Goal: Information Seeking & Learning: Learn about a topic

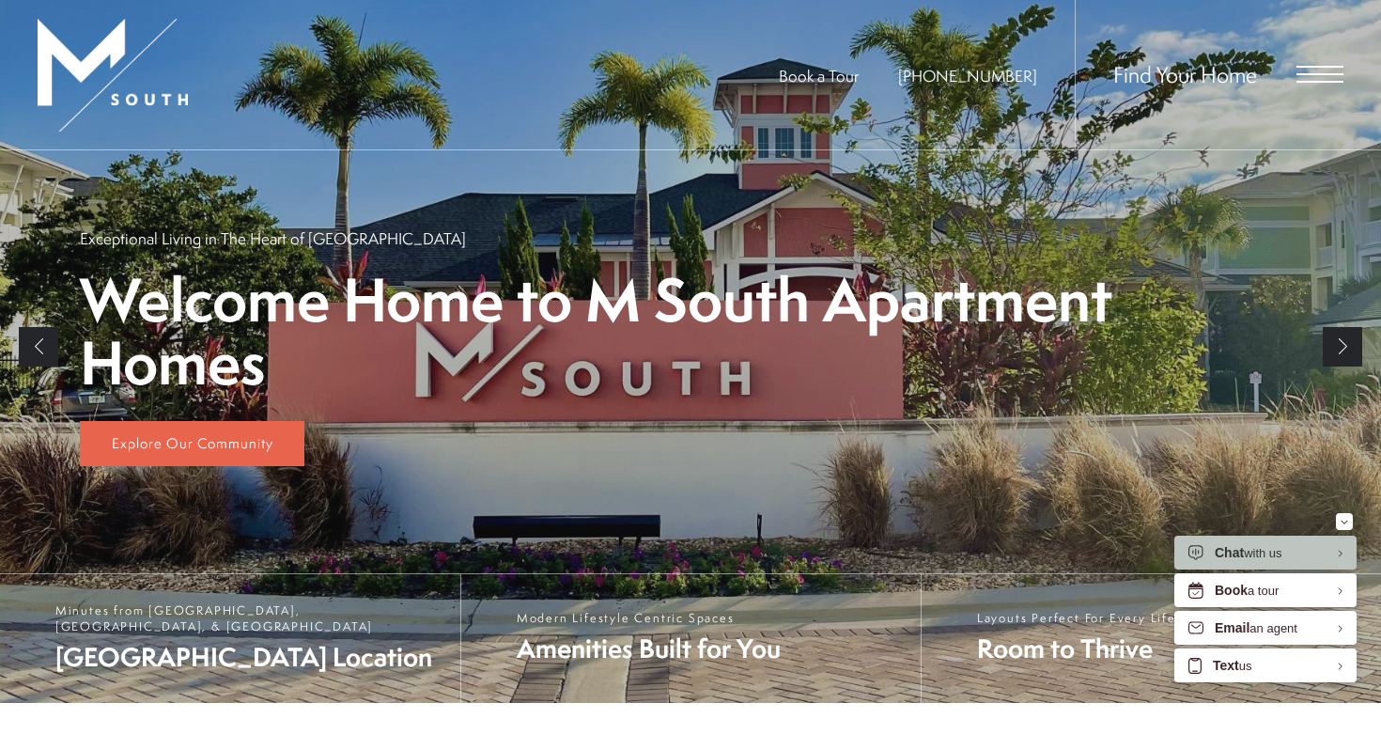
scroll to position [556, 0]
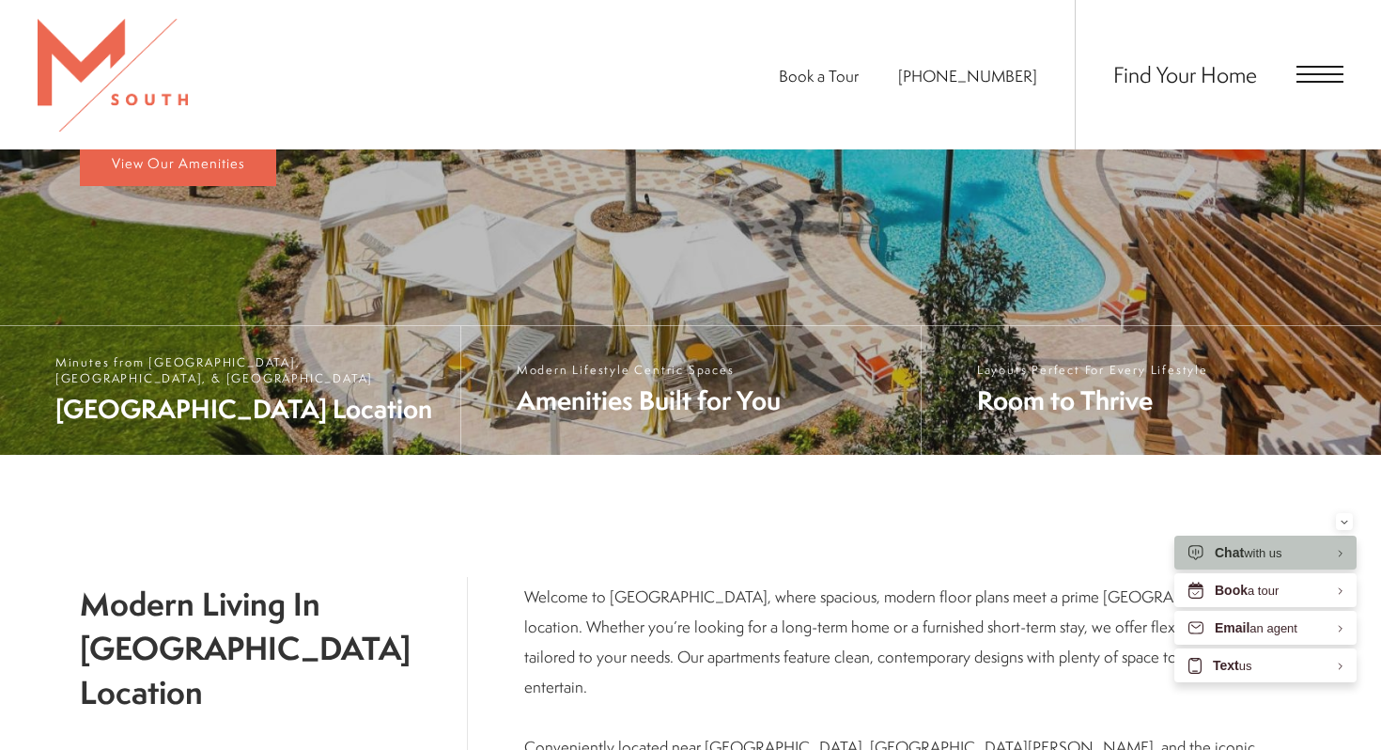
click at [1312, 96] on div "Find Your Home" at bounding box center [1209, 74] width 269 height 149
click at [1331, 69] on span "Open Menu" at bounding box center [1320, 74] width 47 height 17
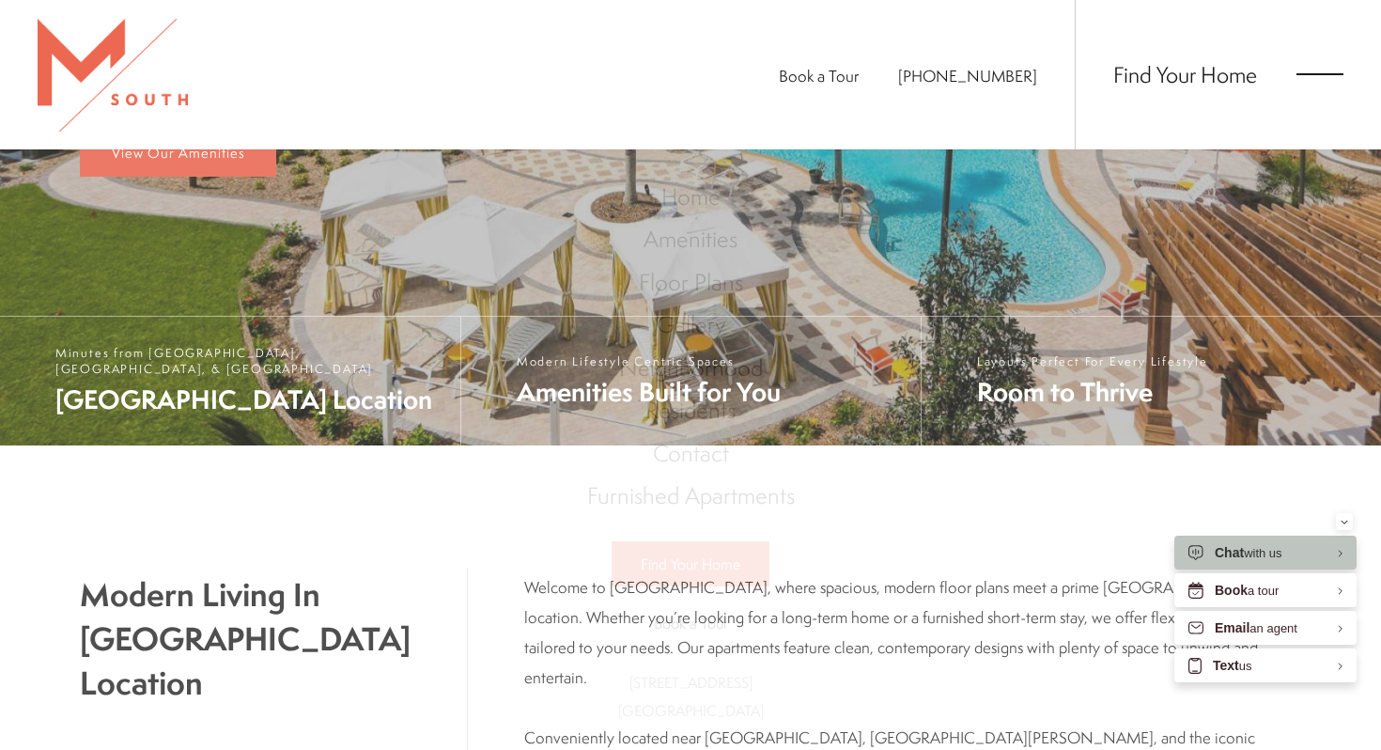
scroll to position [0, 0]
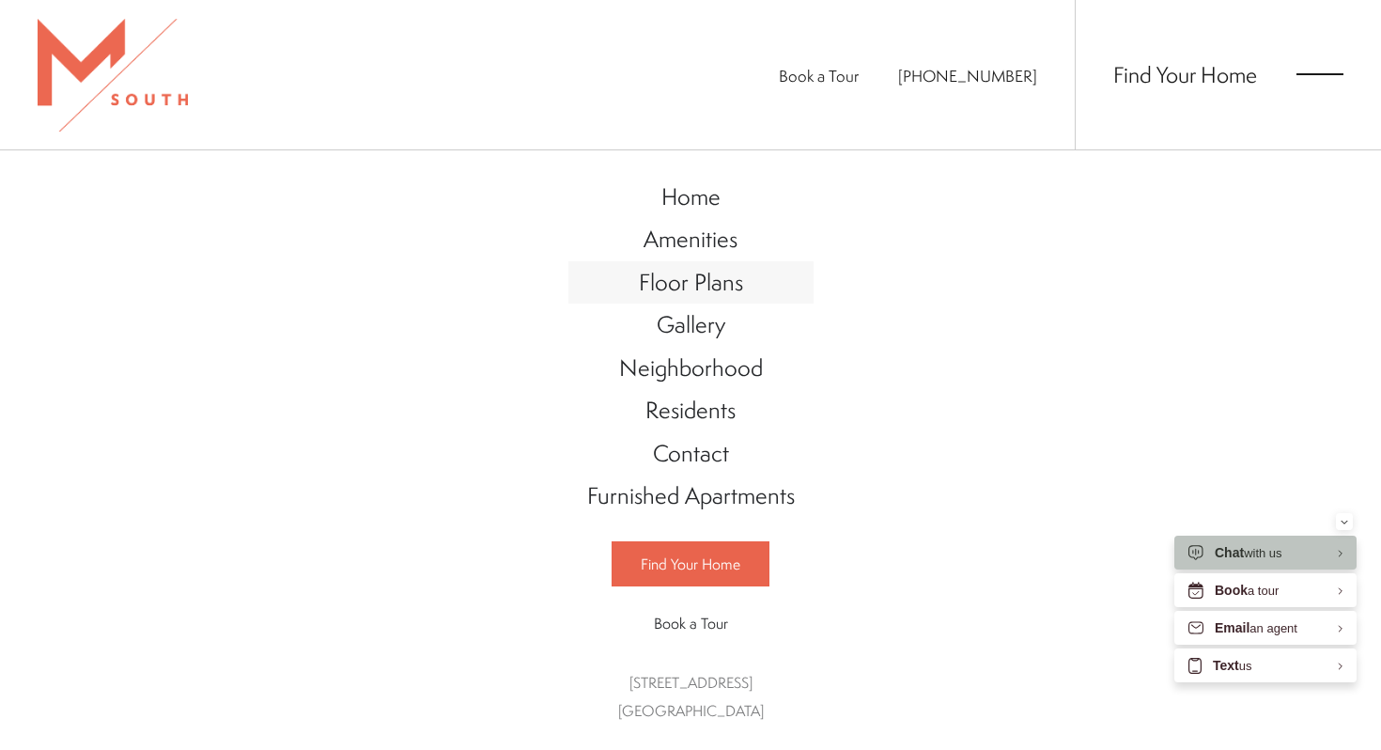
click at [737, 279] on span "Floor Plans" at bounding box center [691, 282] width 104 height 32
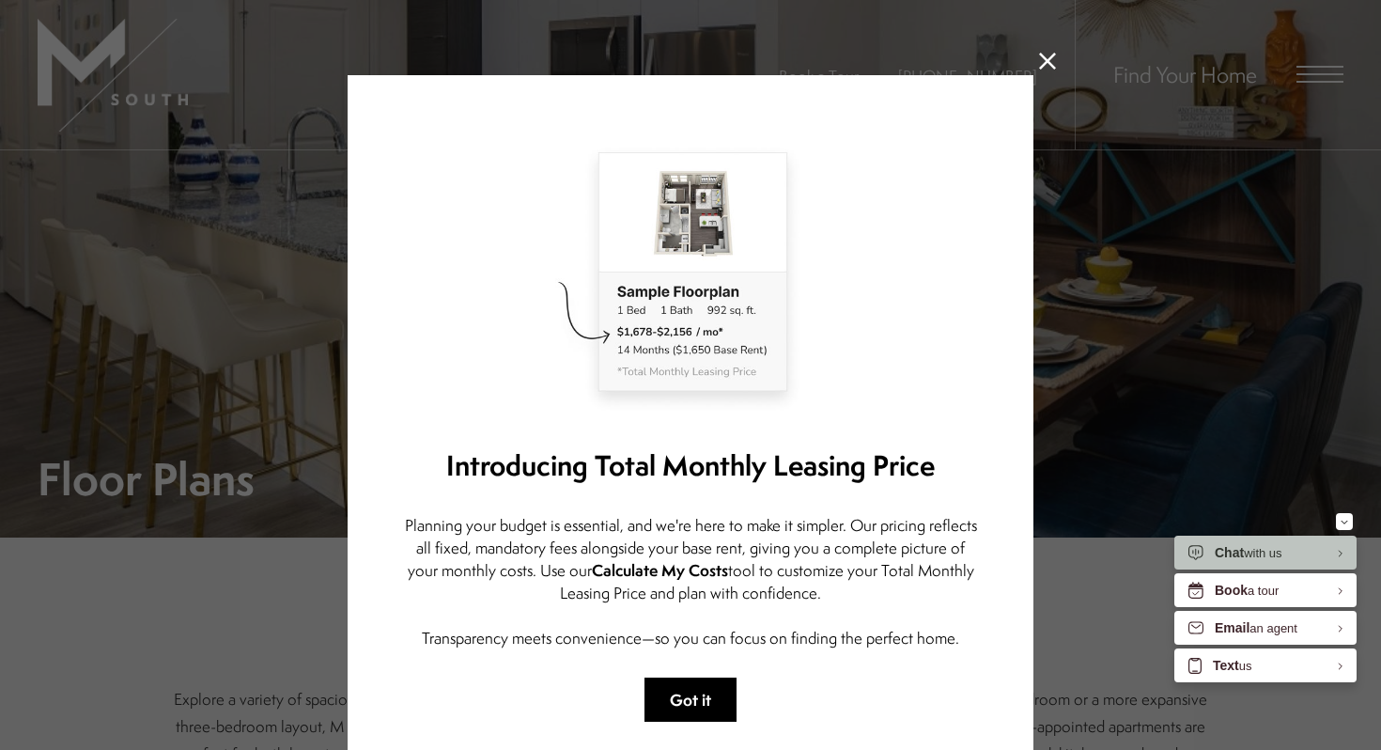
click at [697, 690] on button "Got it" at bounding box center [691, 700] width 92 height 44
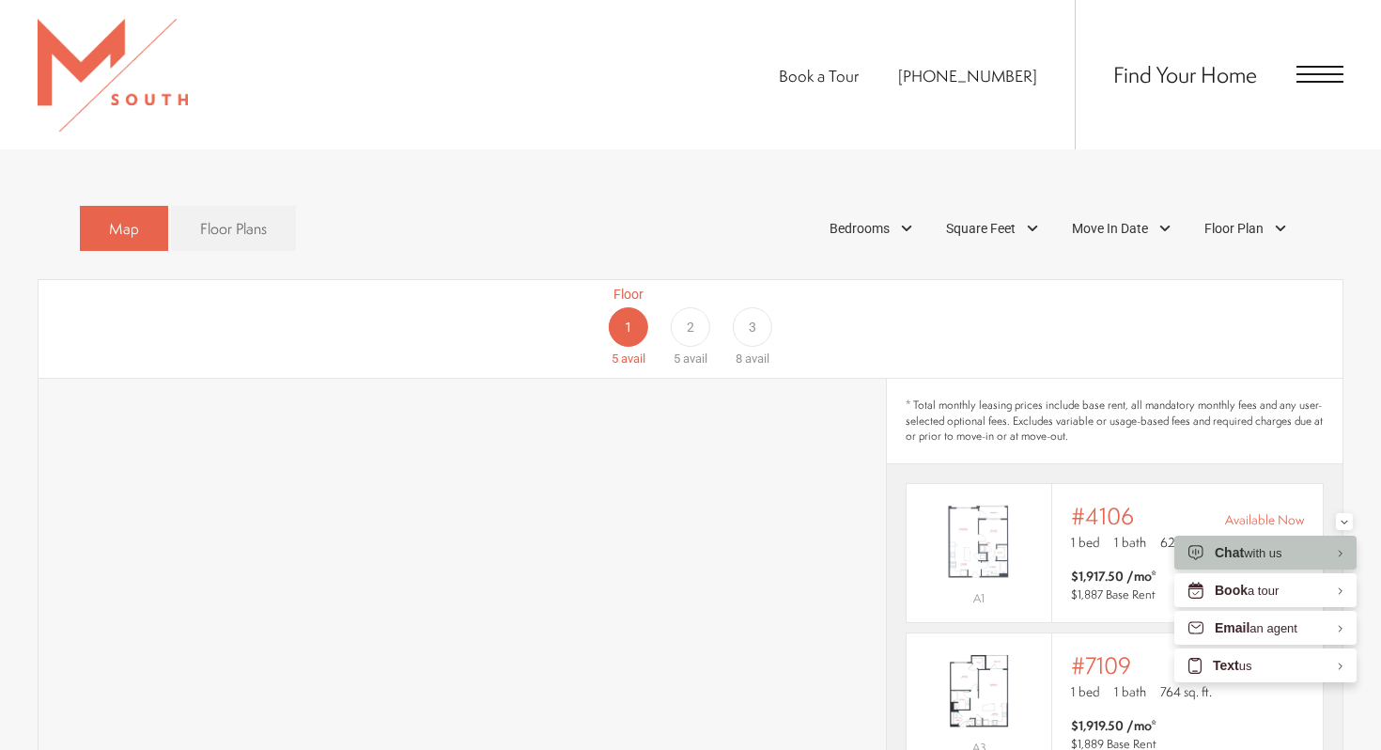
scroll to position [1065, 0]
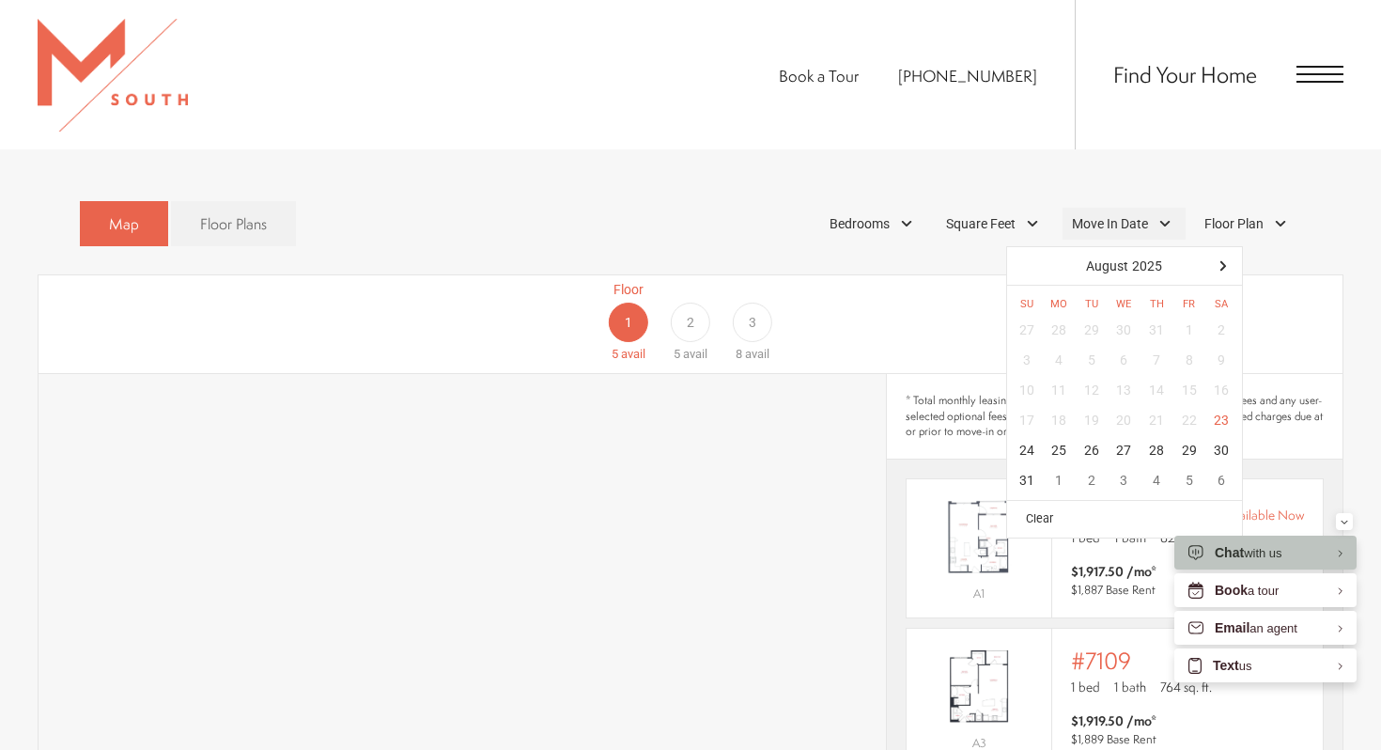
click at [1113, 208] on div "Move In Date" at bounding box center [1124, 224] width 123 height 32
click at [1220, 466] on div "6" at bounding box center [1222, 481] width 33 height 30
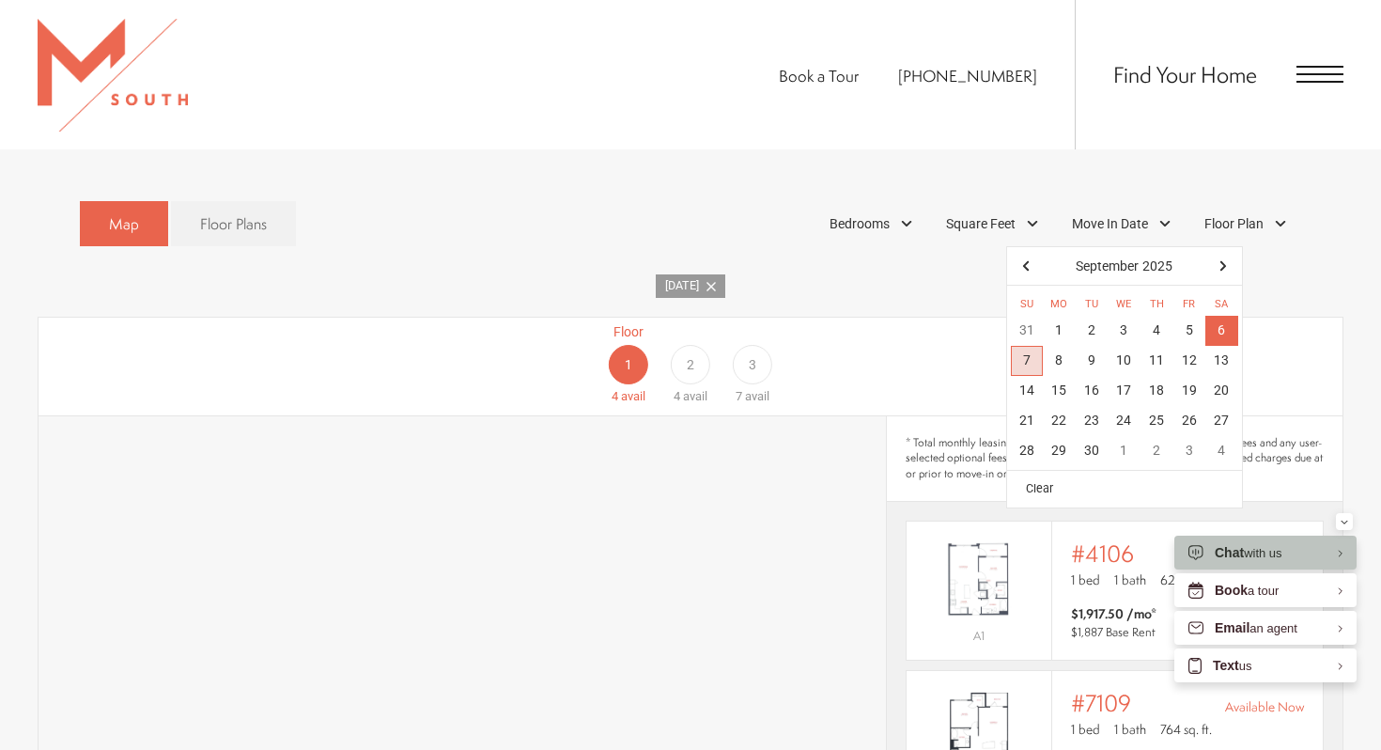
click at [1030, 346] on div "7" at bounding box center [1027, 361] width 33 height 30
click at [950, 278] on div "Map Floor Plans 1 Bedrooms 1 Bedroom 2 Bedroom" at bounding box center [691, 697] width 1306 height 1011
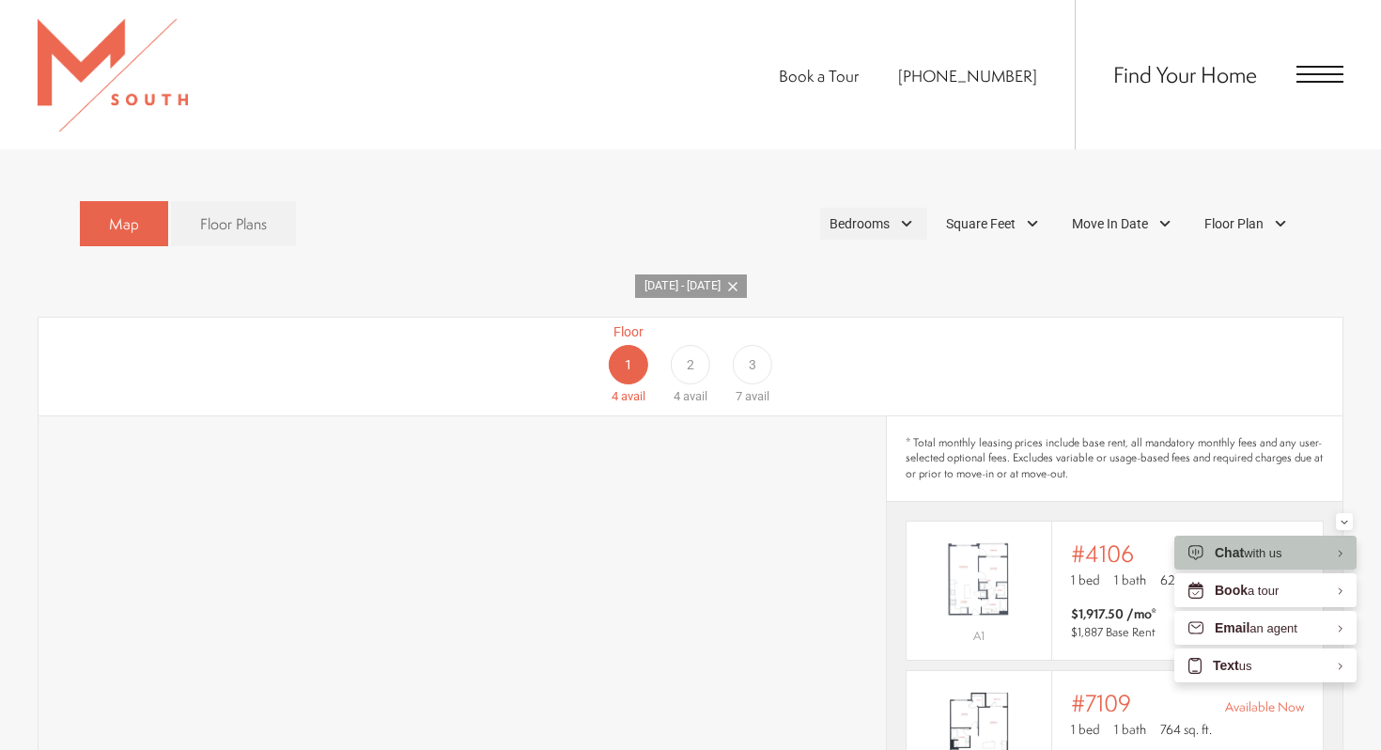
click at [900, 208] on div "Bedrooms" at bounding box center [873, 224] width 107 height 32
click at [1051, 274] on div "[DATE] - [DATE]" at bounding box center [691, 285] width 1306 height 23
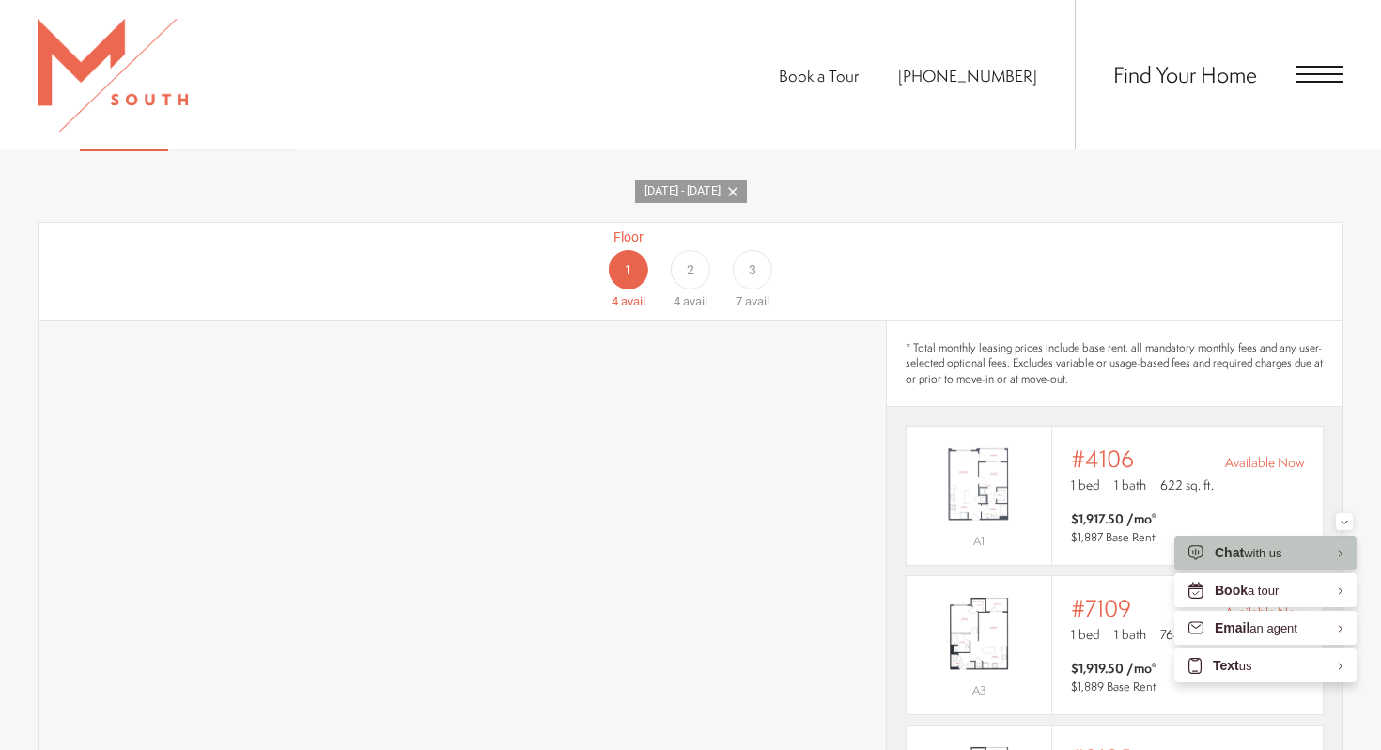
scroll to position [1145, 0]
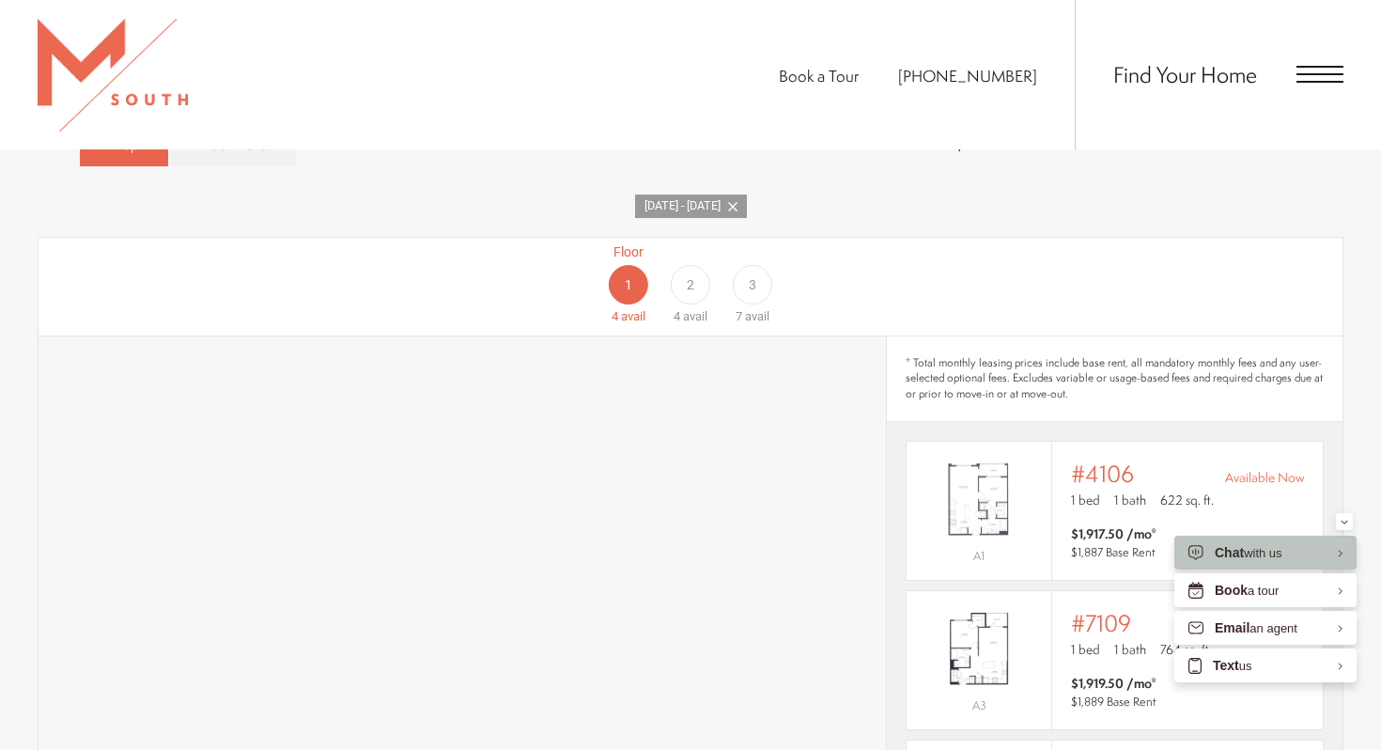
click at [698, 265] on div "2" at bounding box center [690, 284] width 39 height 39
click at [750, 275] on span "3" at bounding box center [753, 285] width 8 height 20
click at [696, 265] on div "2" at bounding box center [690, 284] width 39 height 39
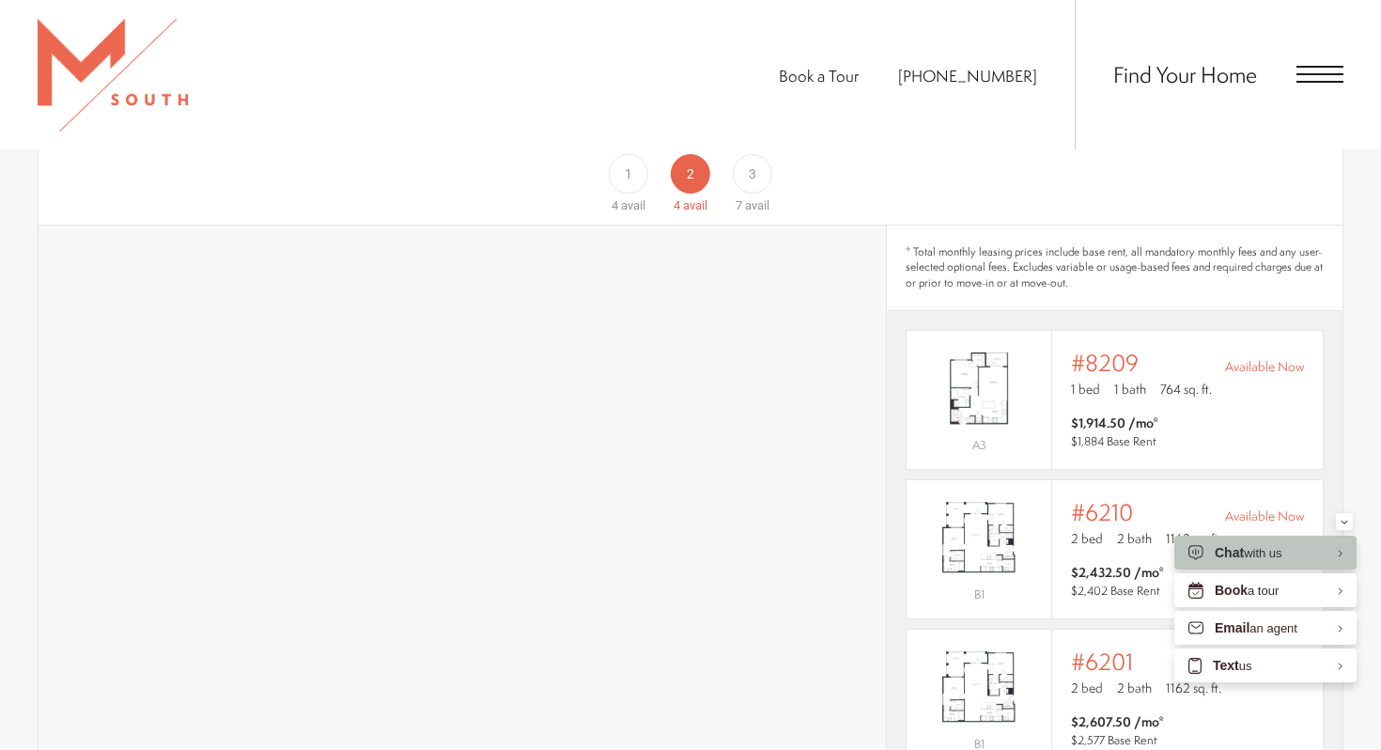
scroll to position [1260, 0]
click at [753, 159] on div "3" at bounding box center [752, 168] width 39 height 39
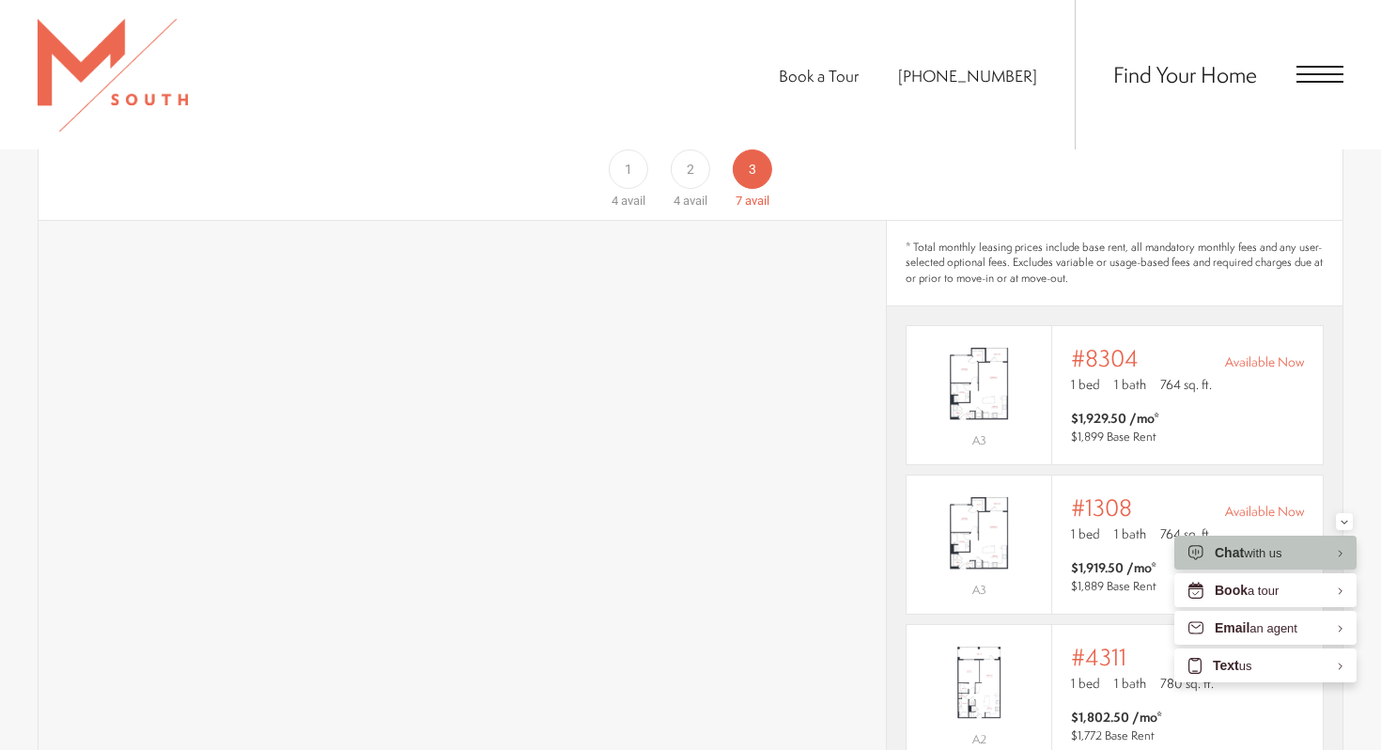
click at [638, 158] on div "1" at bounding box center [628, 168] width 39 height 39
click at [685, 155] on div "2" at bounding box center [690, 168] width 39 height 39
click at [742, 153] on div "3" at bounding box center [752, 168] width 39 height 39
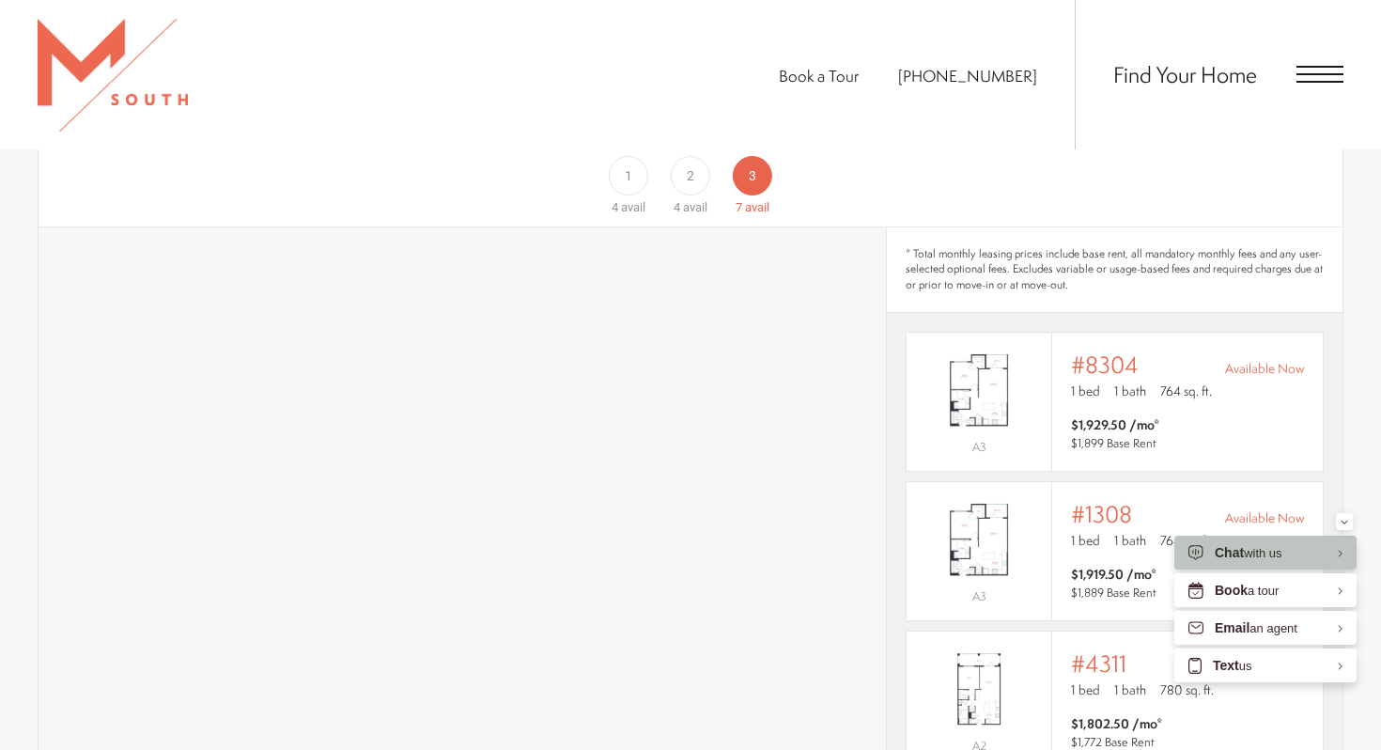
scroll to position [1255, 0]
click at [681, 163] on div "2" at bounding box center [690, 174] width 39 height 39
click at [755, 161] on div "3" at bounding box center [752, 174] width 39 height 39
click at [1340, 523] on button "Minimize" at bounding box center [1344, 521] width 17 height 17
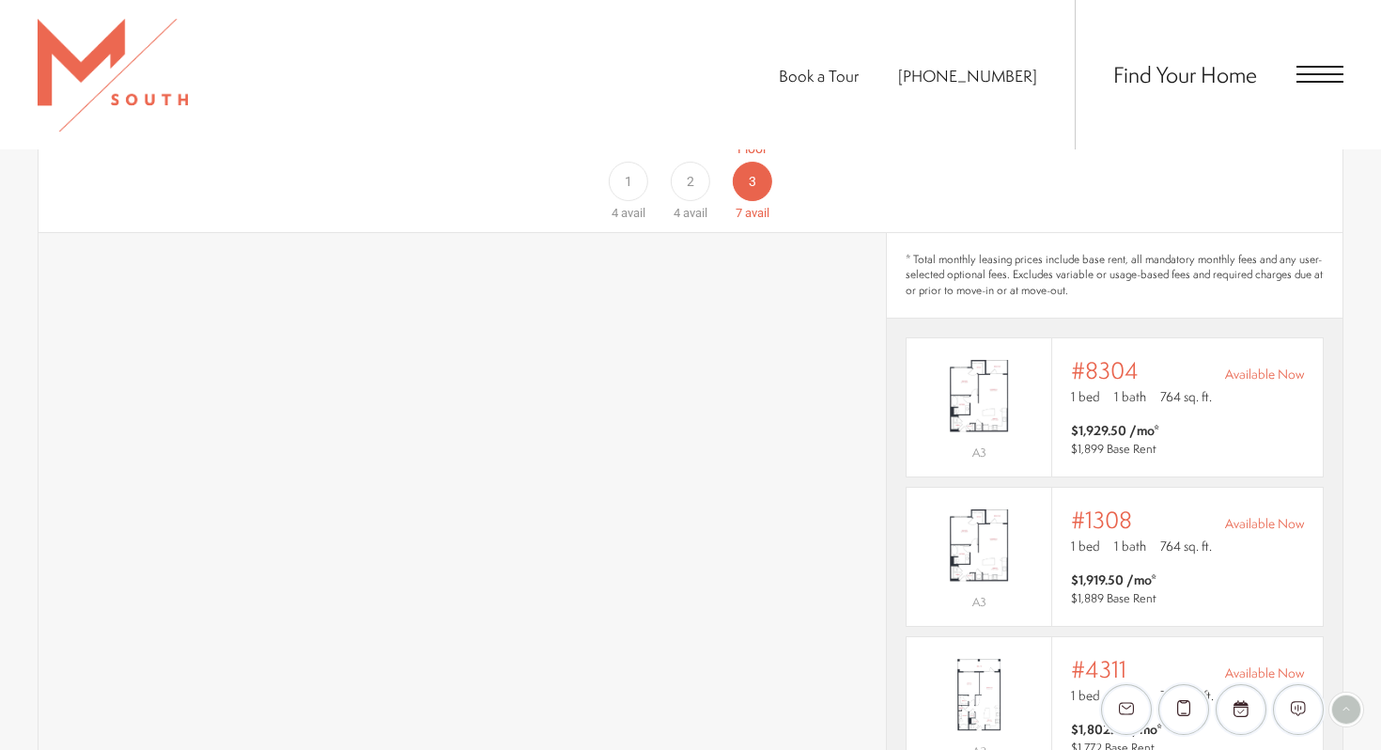
scroll to position [1228, 0]
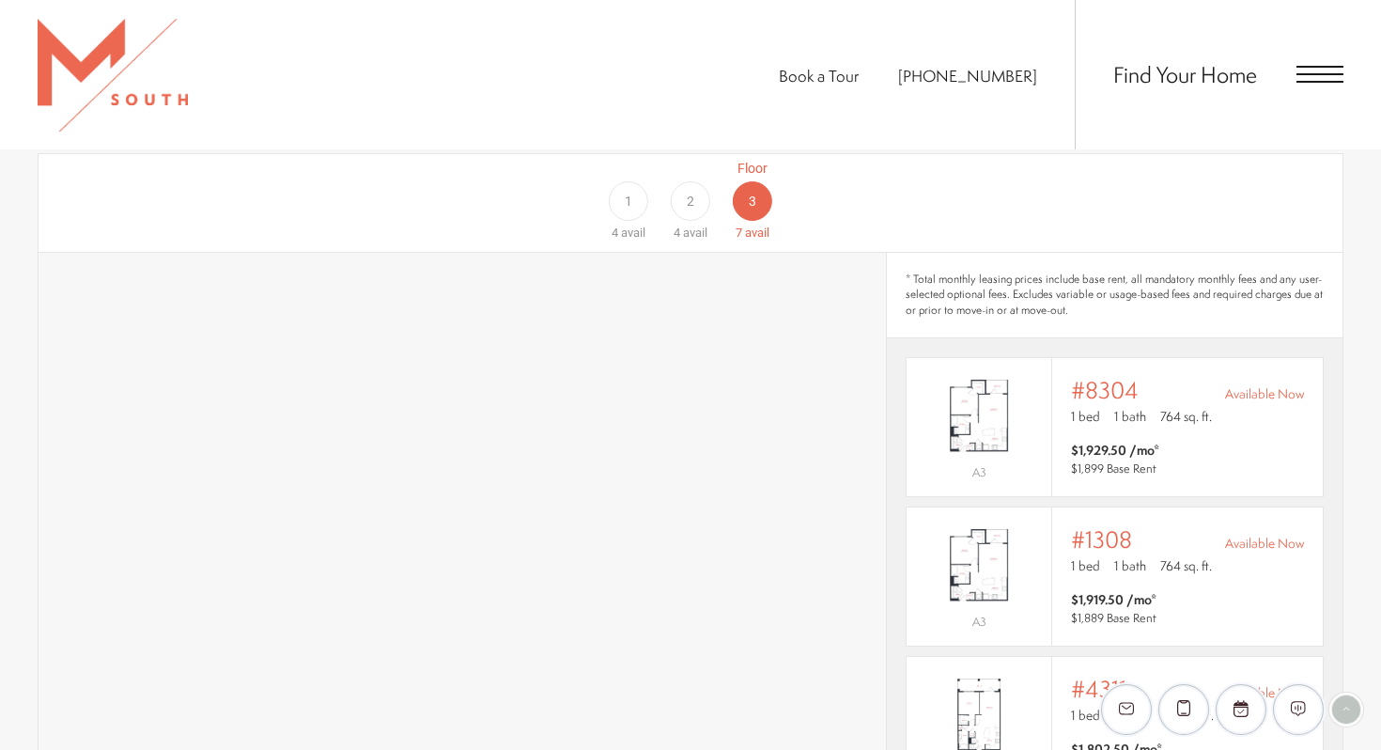
click at [691, 192] on span "2" at bounding box center [691, 202] width 8 height 20
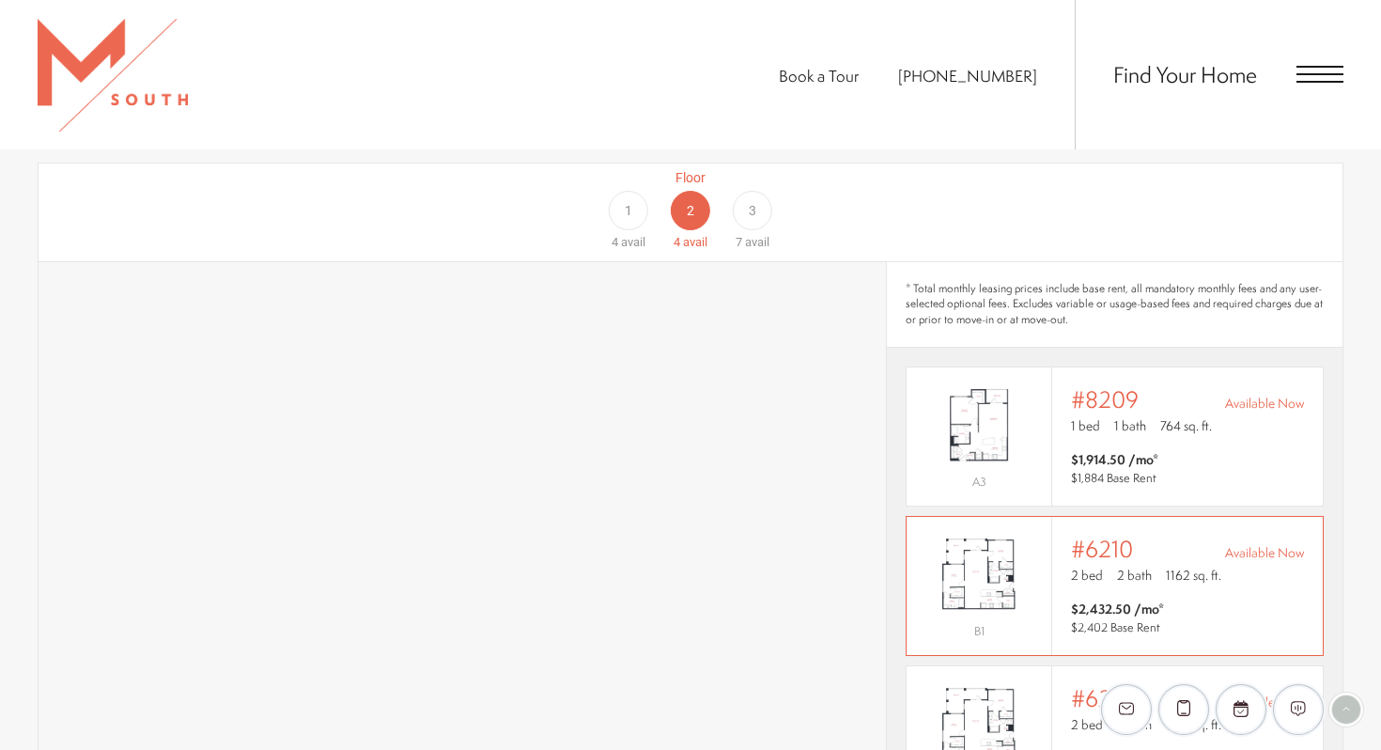
scroll to position [1189, 0]
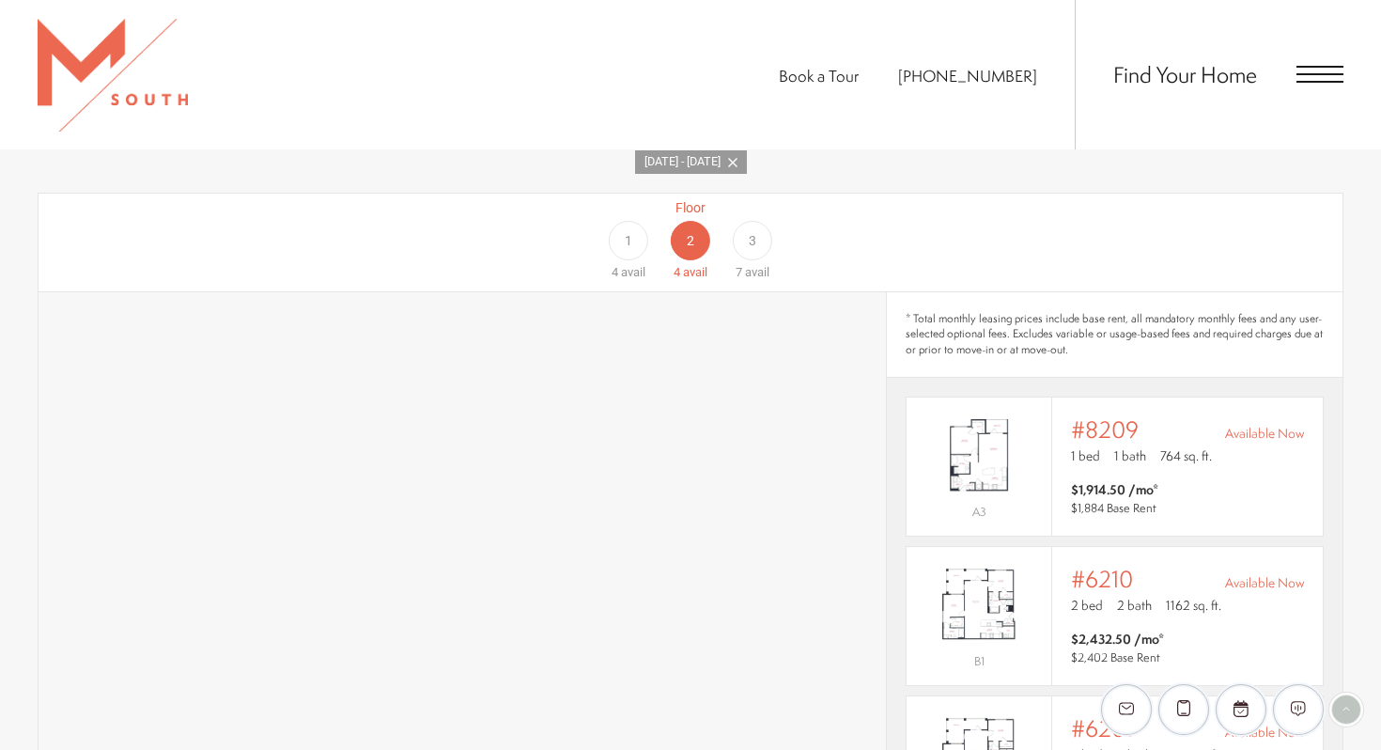
click at [757, 223] on div "3" at bounding box center [752, 240] width 39 height 39
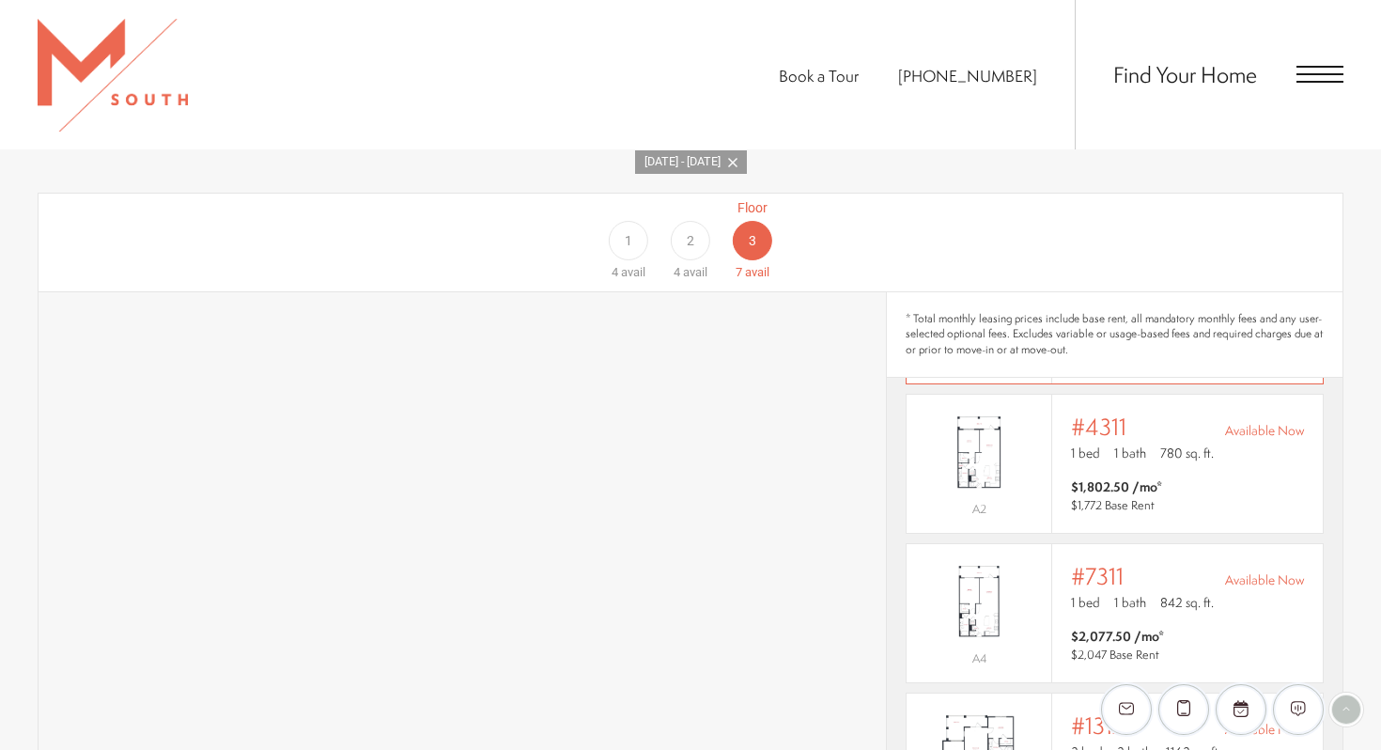
scroll to position [313, 0]
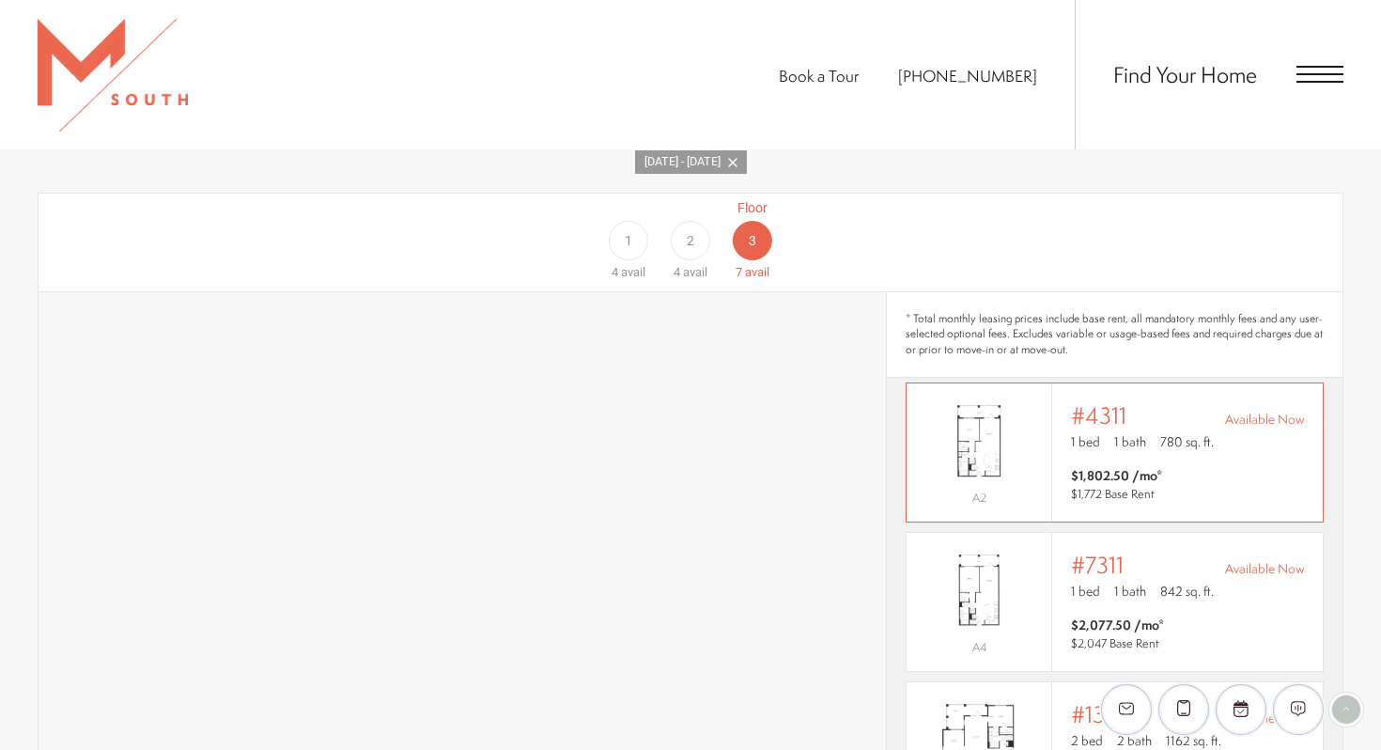
click at [1175, 466] on span "$1,802.50 /mo* $1,772 Base Rent" at bounding box center [1187, 485] width 233 height 38
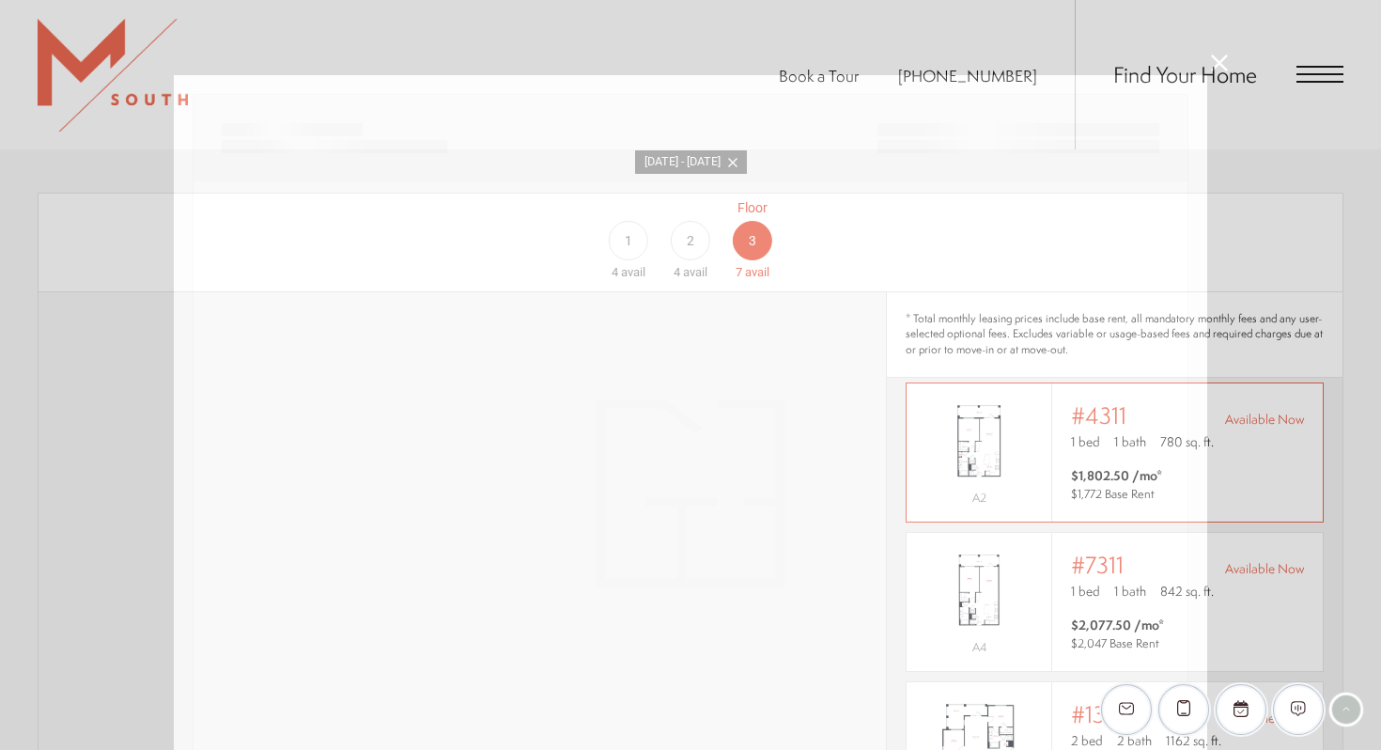
scroll to position [0, 0]
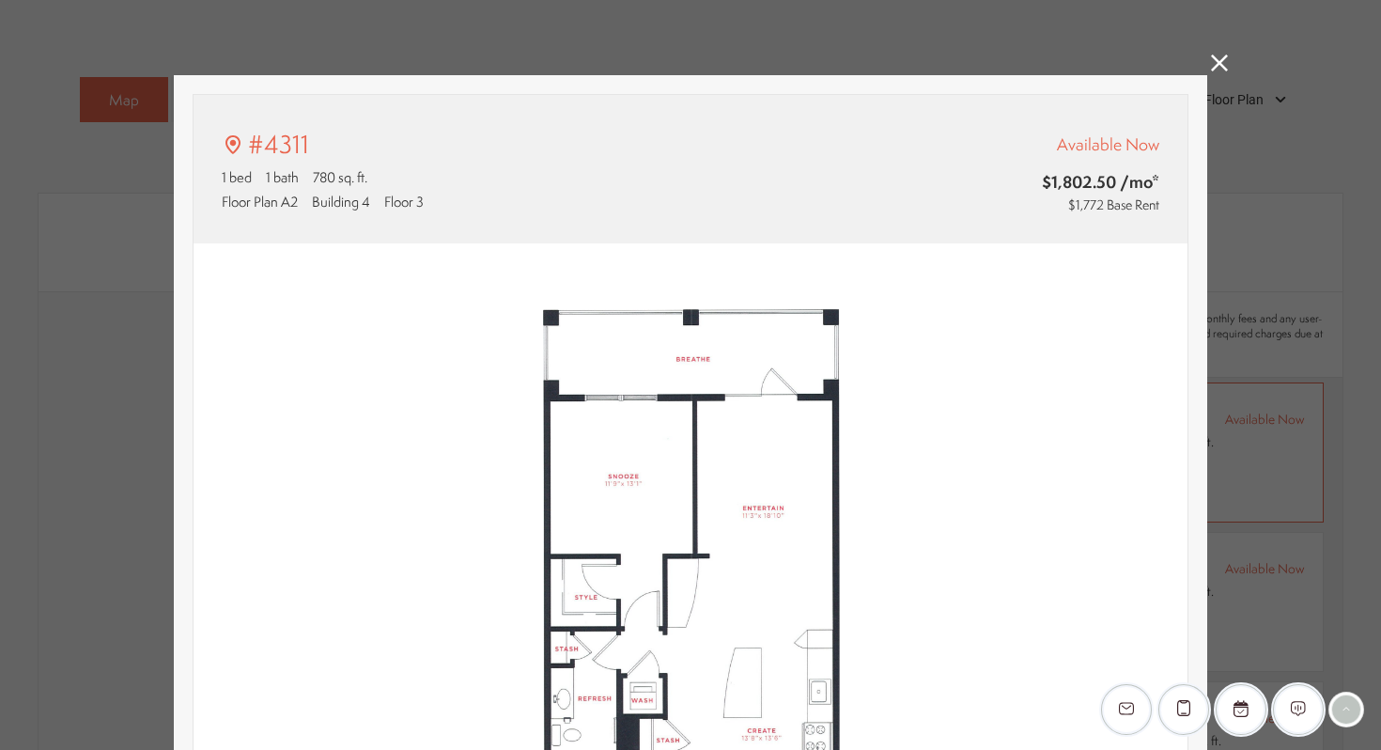
type input "**********"
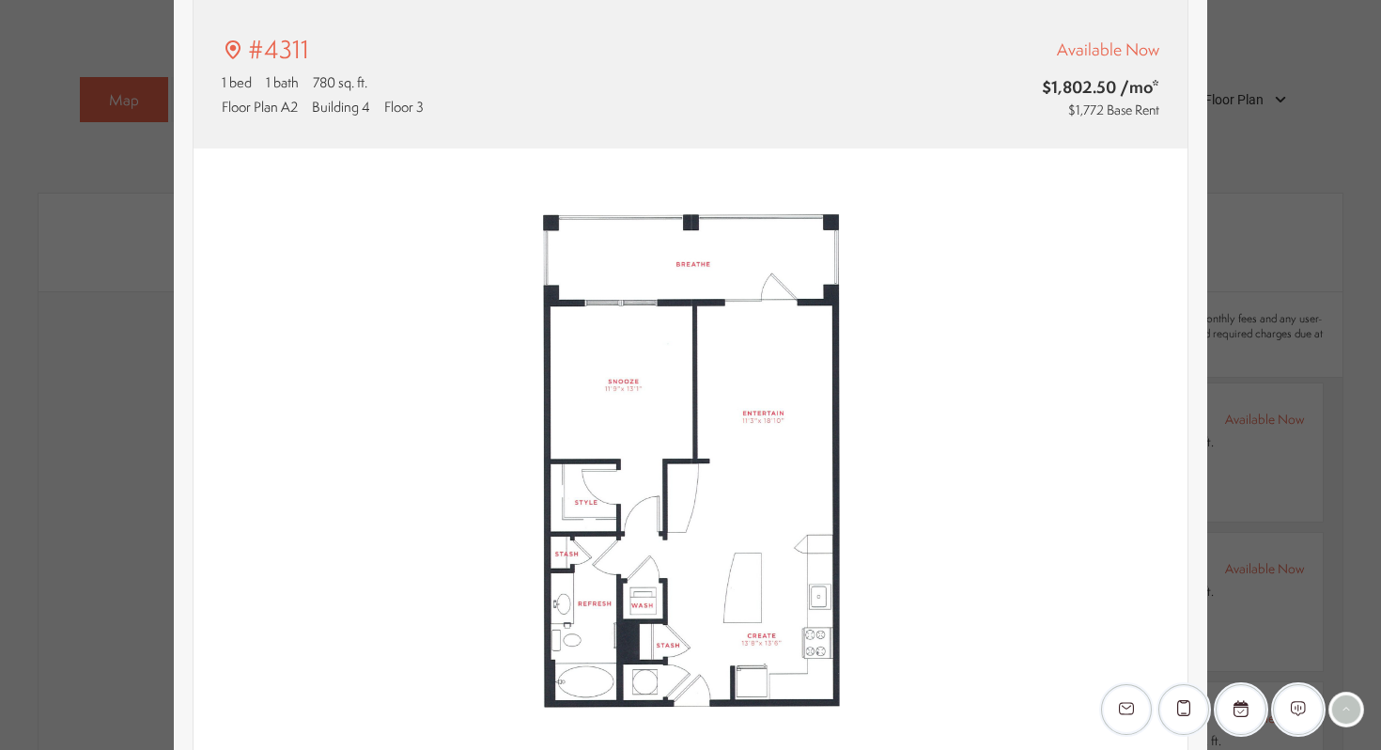
scroll to position [97, 0]
